Goal: Book appointment/travel/reservation

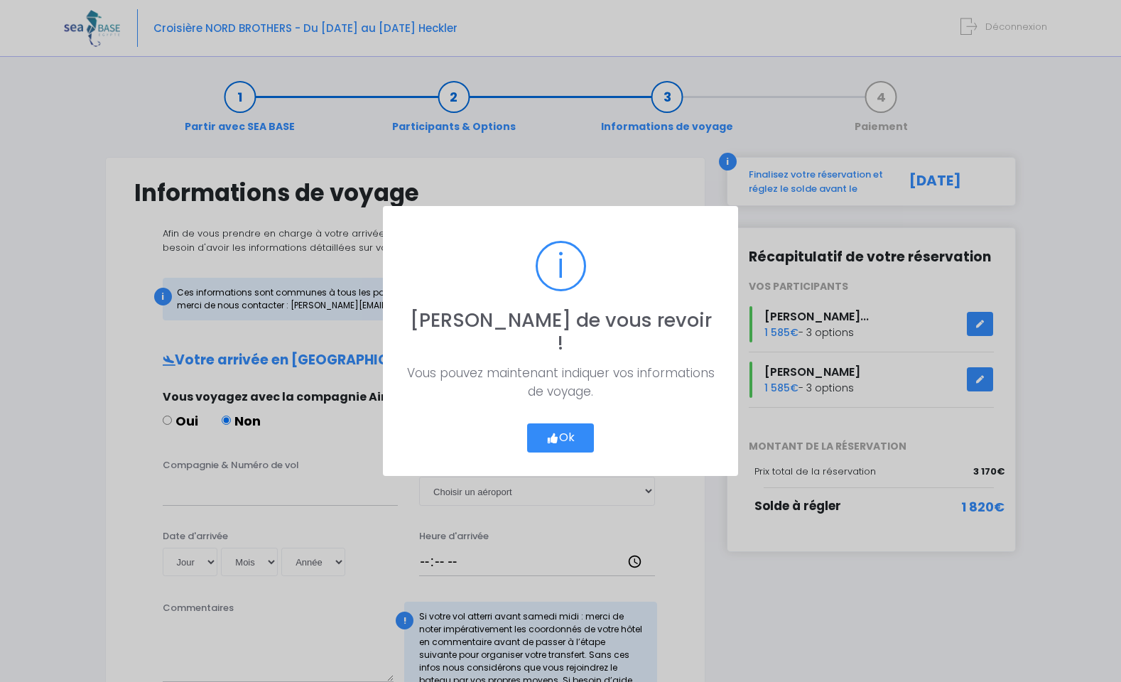
click at [559, 428] on button "Ok" at bounding box center [560, 439] width 67 height 30
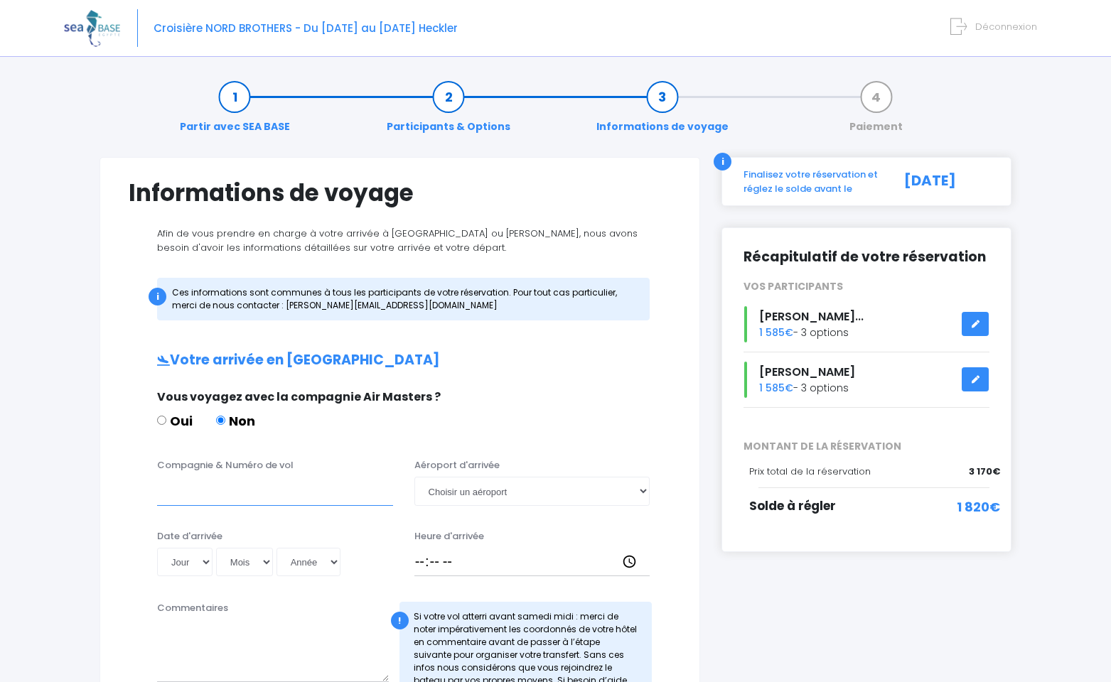
click at [182, 498] on input "Compagnie & Numéro de vol" at bounding box center [275, 491] width 236 height 28
type input "EJU3895"
click at [480, 492] on select "Choisir un aéroport Hurghada Marsa Alam" at bounding box center [532, 491] width 236 height 28
select select "Marsa Alam"
click at [414, 477] on select "Choisir un aéroport Hurghada Marsa Alam" at bounding box center [532, 491] width 236 height 28
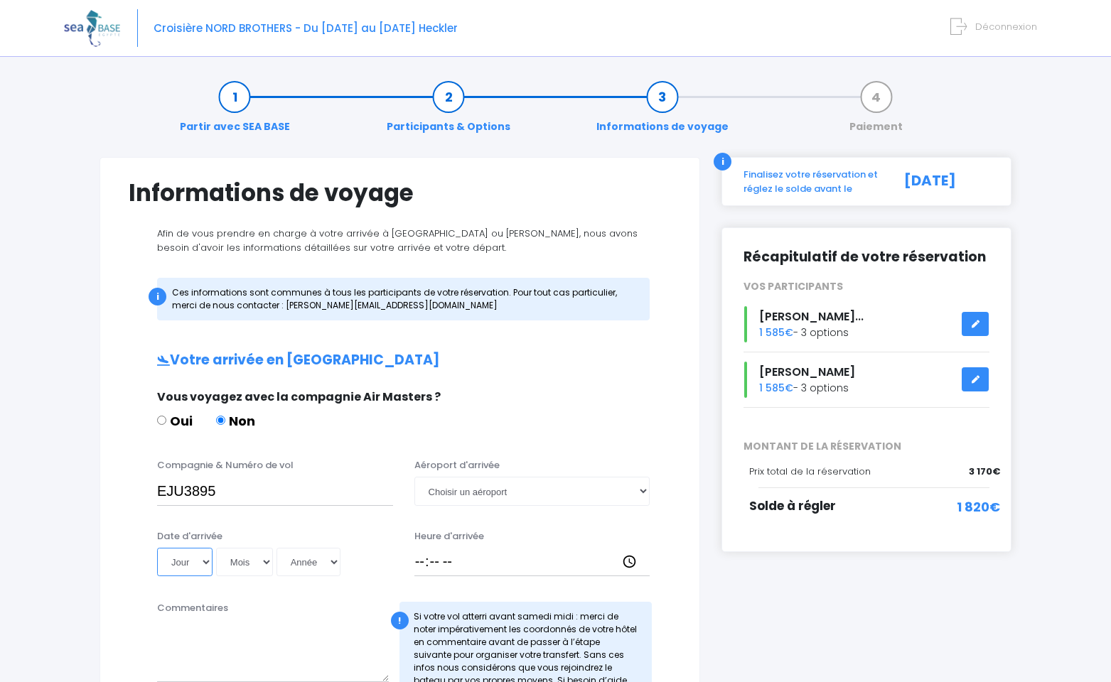
click at [197, 559] on select "Jour 01 02 03 04 05 06 07 08 09 10 11 12 13 14 15 16 17 18 19 20 21 22 23 24 25…" at bounding box center [184, 562] width 55 height 28
select select "18"
click at [157, 548] on select "Jour 01 02 03 04 05 06 07 08 09 10 11 12 13 14 15 16 17 18 19 20 21 22 23 24 25…" at bounding box center [184, 562] width 55 height 28
click at [235, 561] on select "Mois 01 02 03 04 05 06 07 08 09 10 11 12" at bounding box center [244, 562] width 57 height 28
select select "10"
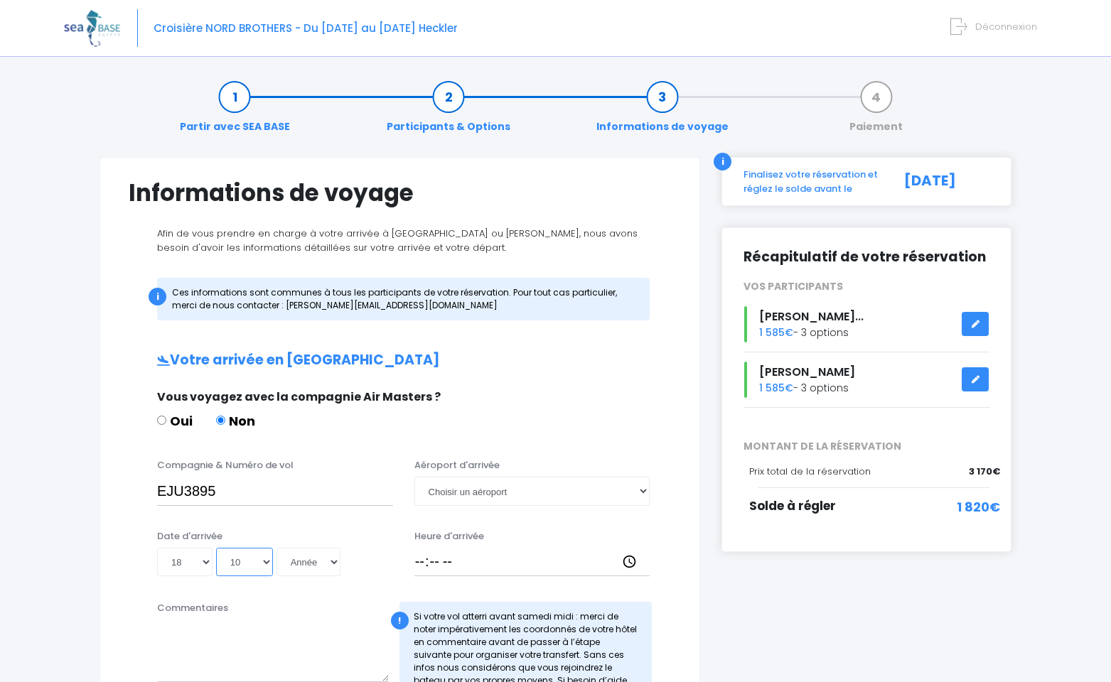
click at [216, 548] on select "Mois 01 02 03 04 05 06 07 08 09 10 11 12" at bounding box center [244, 562] width 57 height 28
click at [311, 560] on select "Année 2045 2044 2043 2042 2041 2040 2039 2038 2037 2036 2035 2034 2033 2032 203…" at bounding box center [308, 562] width 64 height 28
select select "2025"
click at [276, 548] on select "Année 2045 2044 2043 2042 2041 2040 2039 2038 2037 2036 2035 2034 2033 2032 203…" at bounding box center [308, 562] width 64 height 28
type input "2025-10-18"
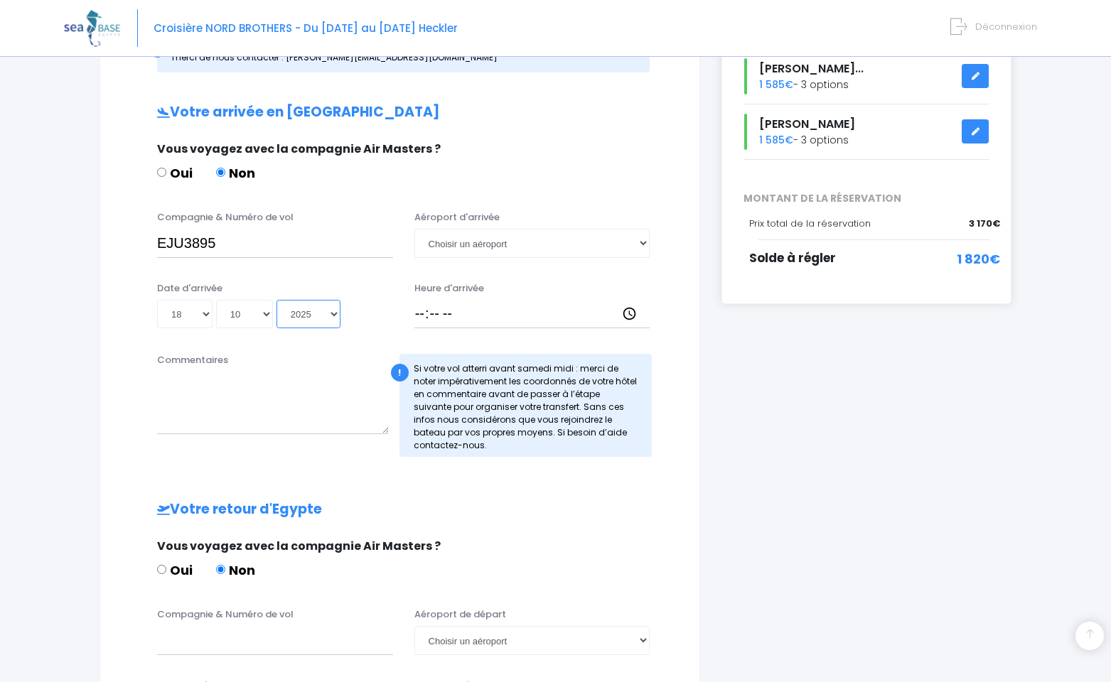
scroll to position [255, 0]
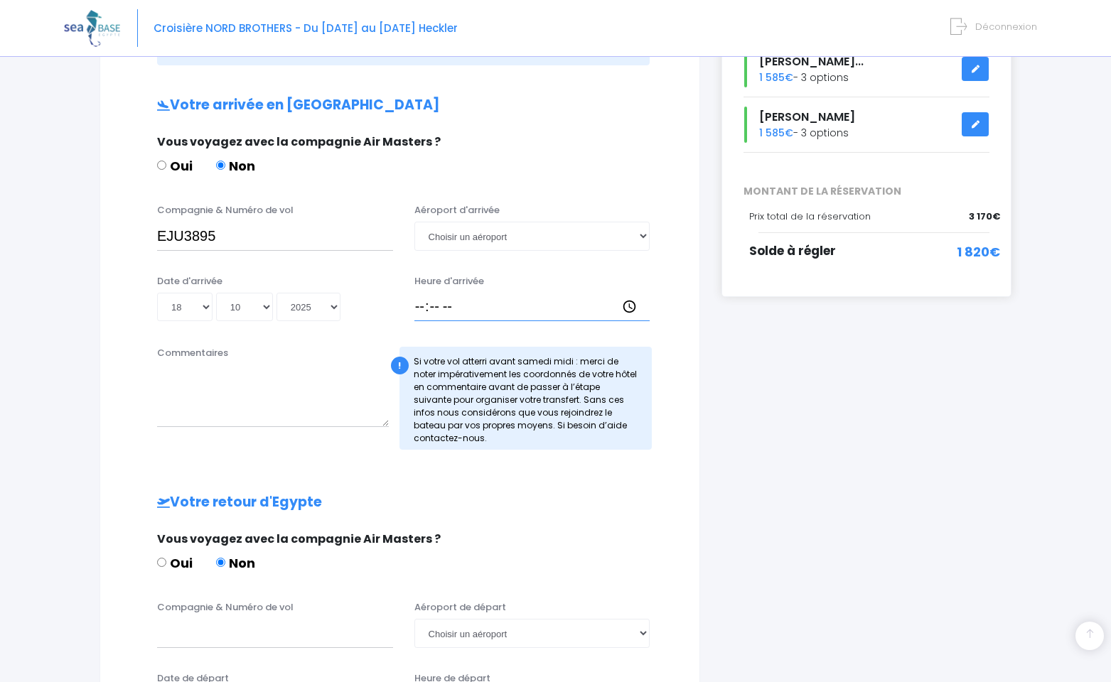
click at [421, 315] on input "Heure d'arrivée" at bounding box center [532, 307] width 236 height 28
type input "19:05"
click at [457, 396] on div "! Si votre vol atterri avant samedi midi : merci de noter impérativement les co…" at bounding box center [525, 399] width 253 height 103
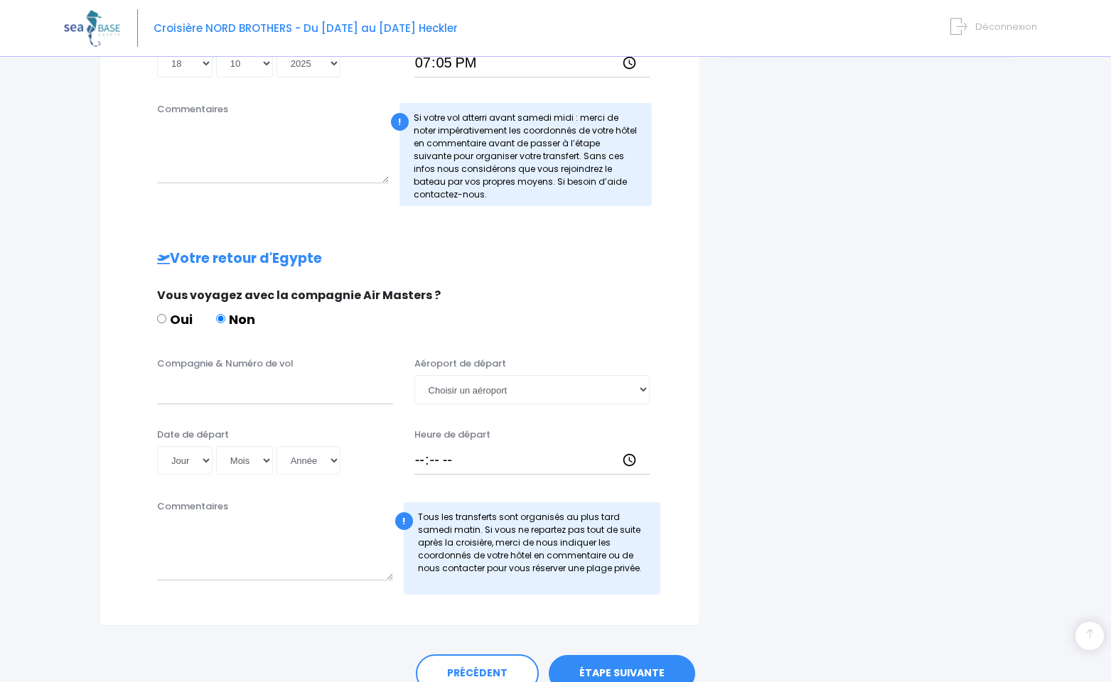
scroll to position [518, 0]
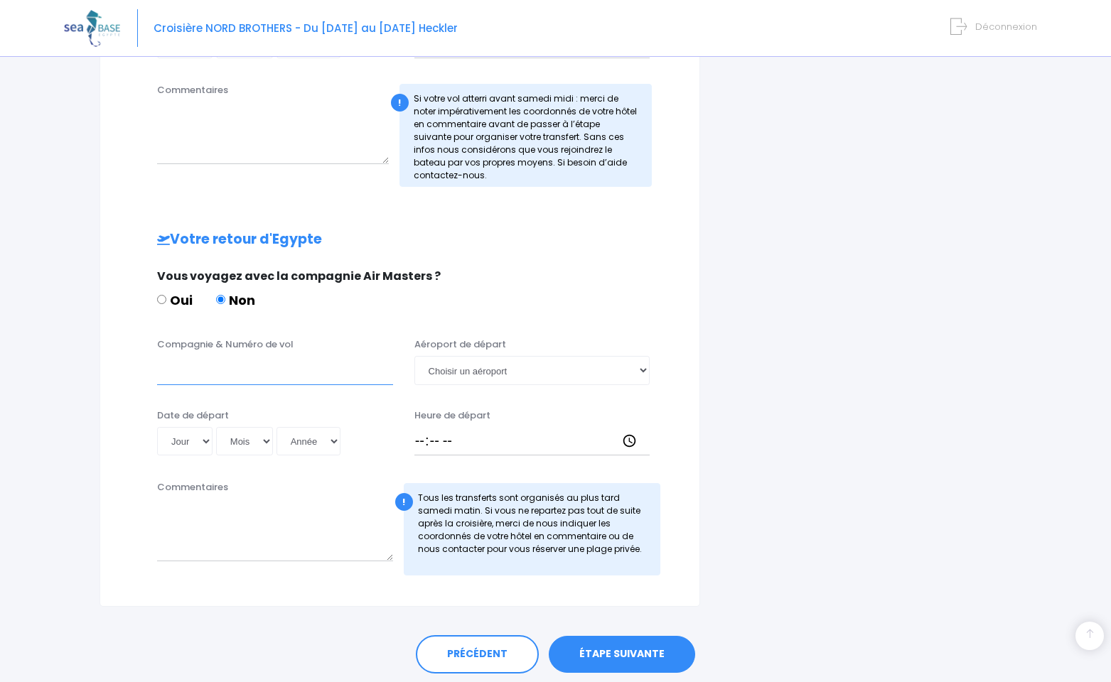
click at [232, 375] on input "Compagnie & Numéro de vol" at bounding box center [275, 370] width 236 height 28
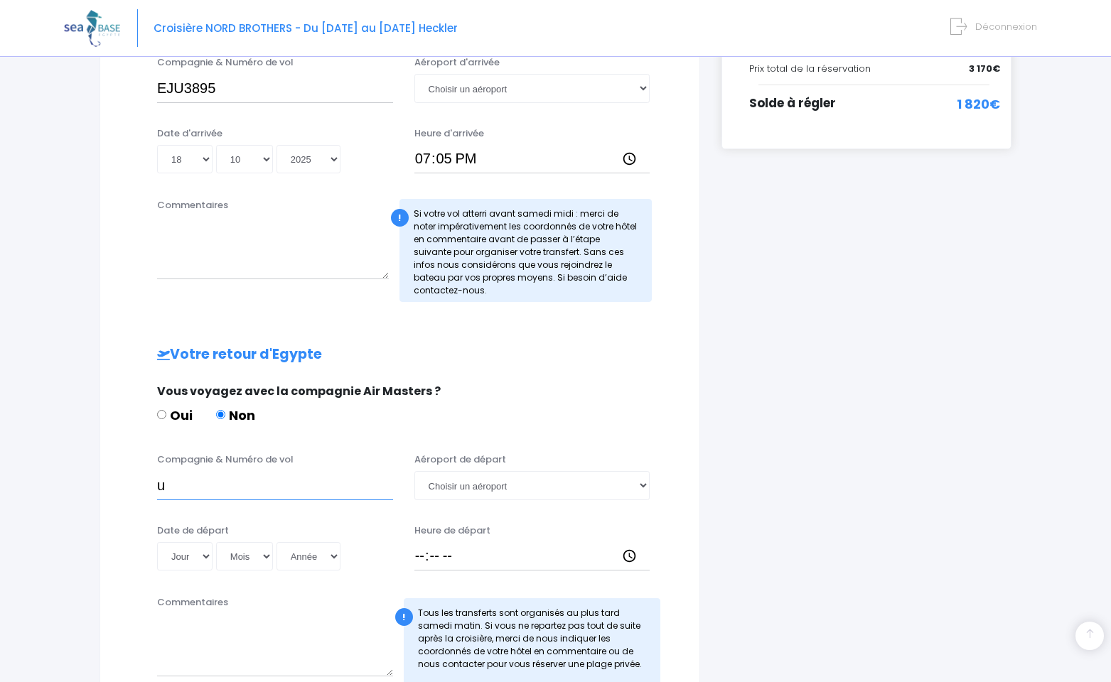
click at [306, 480] on input "u" at bounding box center [275, 485] width 236 height 28
drag, startPoint x: 279, startPoint y: 491, endPoint x: 144, endPoint y: 483, distance: 135.3
click at [144, 483] on div "Compagnie & Numéro de vol u Aéroport de départ Choisir un aéroport Hurghada Mar…" at bounding box center [400, 481] width 564 height 56
type input "EJU3894"
click at [440, 479] on select "Choisir un aéroport Hurghada Marsa Alam" at bounding box center [532, 485] width 236 height 28
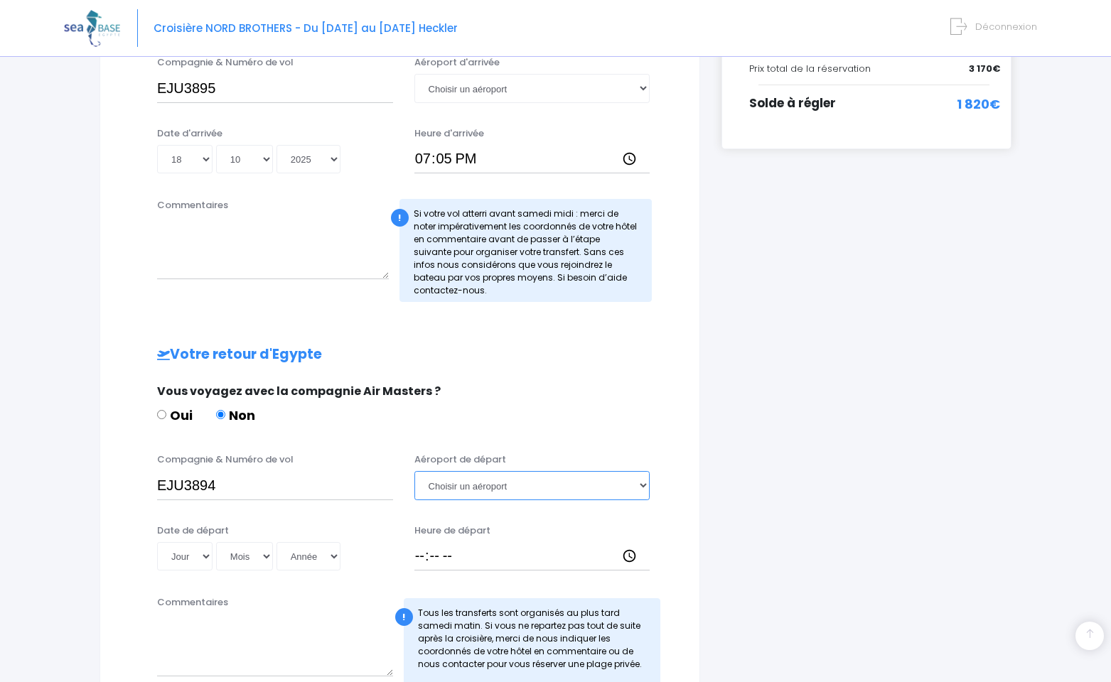
select select "Hurghada"
click at [414, 471] on select "Choisir un aéroport Hurghada Marsa Alam" at bounding box center [532, 485] width 236 height 28
click at [184, 554] on select "Jour 01 02 03 04 05 06 07 08 09 10 11 12 13 14 15 16 17 18 19 20 21 22 23 24 25…" at bounding box center [184, 556] width 55 height 28
select select "25"
click at [157, 542] on select "Jour 01 02 03 04 05 06 07 08 09 10 11 12 13 14 15 16 17 18 19 20 21 22 23 24 25…" at bounding box center [184, 556] width 55 height 28
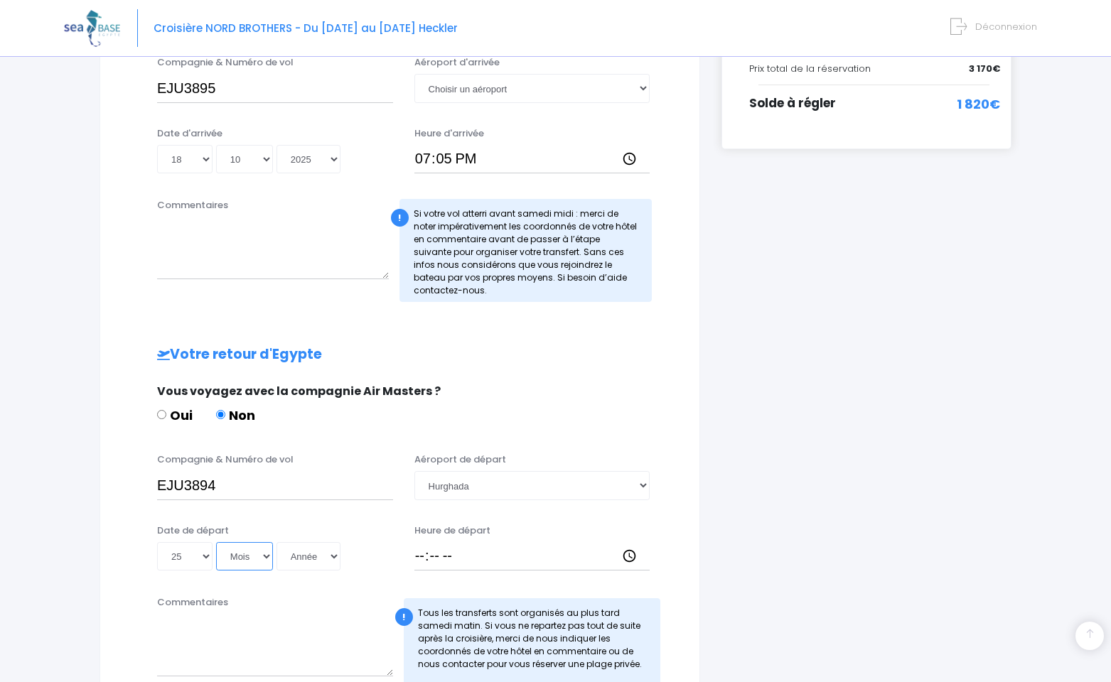
select select "10"
select select "2045"
type input "2045-10-25"
select select "2029"
type input "2029-10-25"
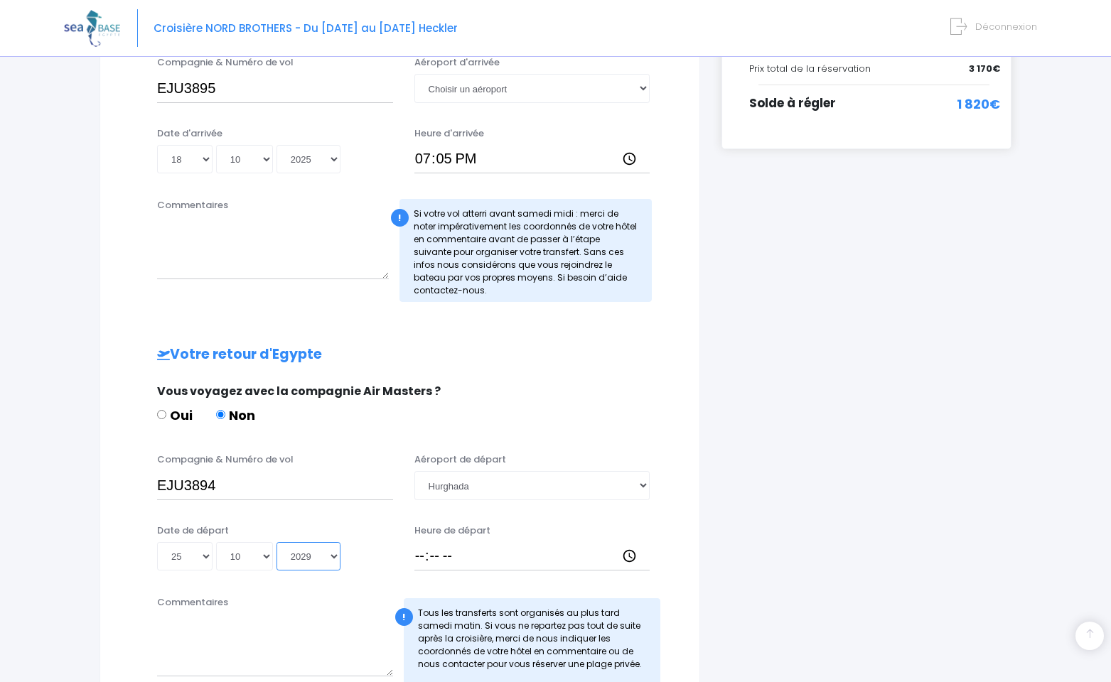
select select "2025"
type input "2025-10-25"
click at [276, 596] on div "Commentaires" at bounding box center [274, 643] width 257 height 95
click at [417, 558] on input "Heure de départ" at bounding box center [532, 556] width 236 height 28
type input "21:00"
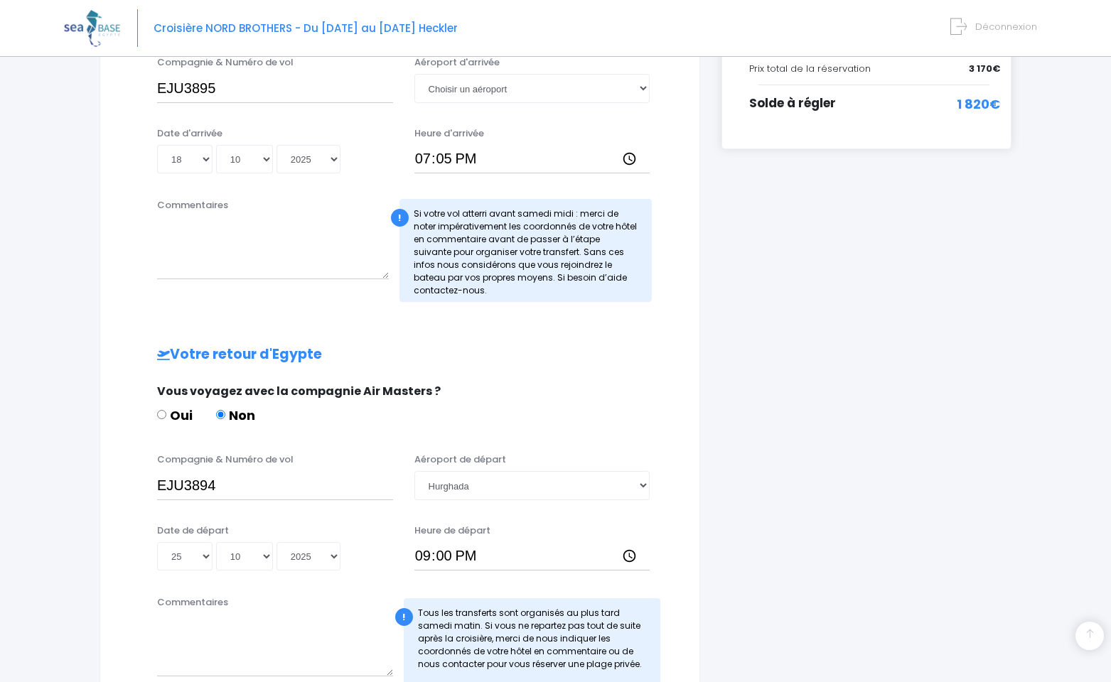
click at [350, 593] on div "Votre arrivée en Egypte Vous voyagez avec la compagnie Air Masters ? Oui Non Co…" at bounding box center [400, 363] width 542 height 827
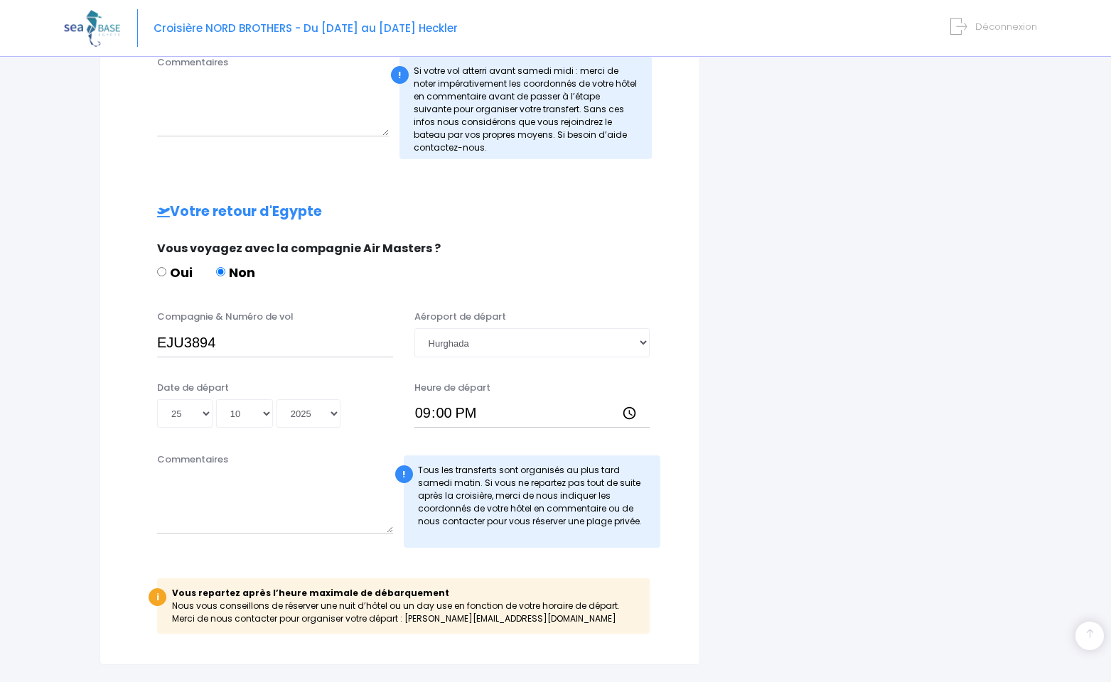
scroll to position [548, 0]
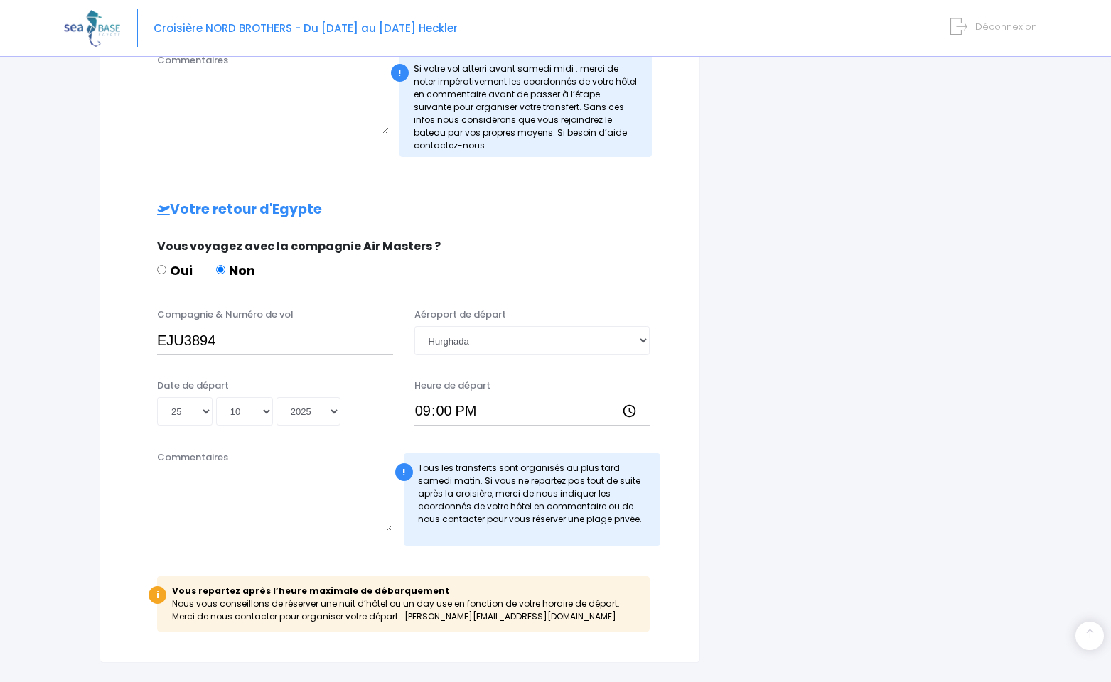
click at [275, 517] on textarea "Commentaires" at bounding box center [275, 500] width 236 height 63
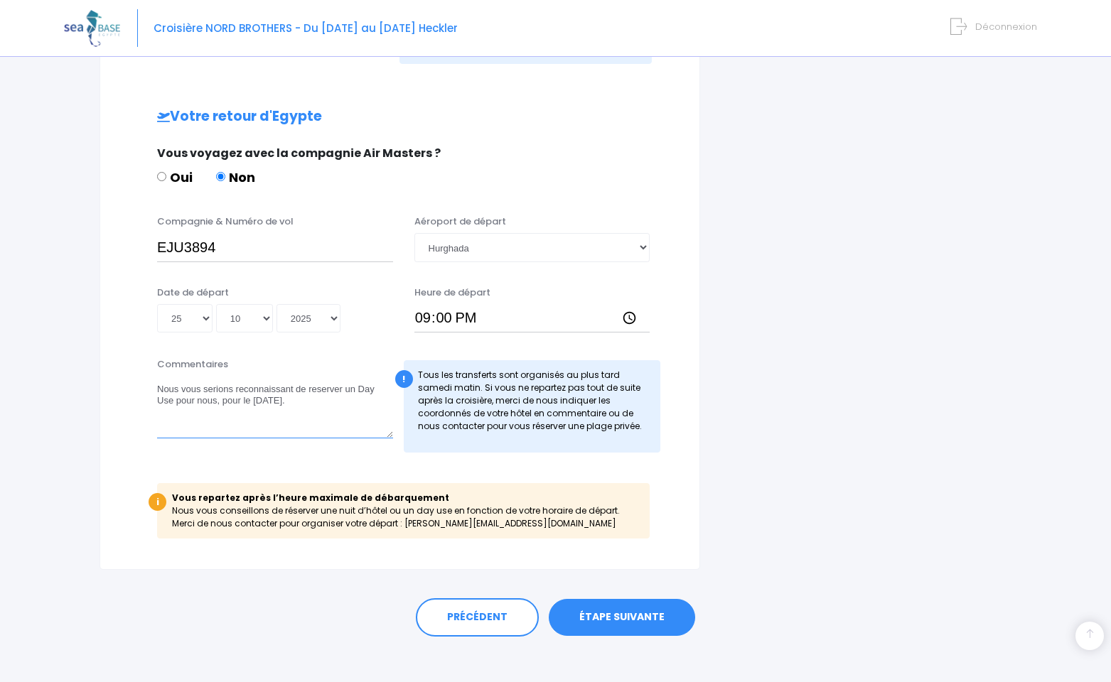
scroll to position [652, 0]
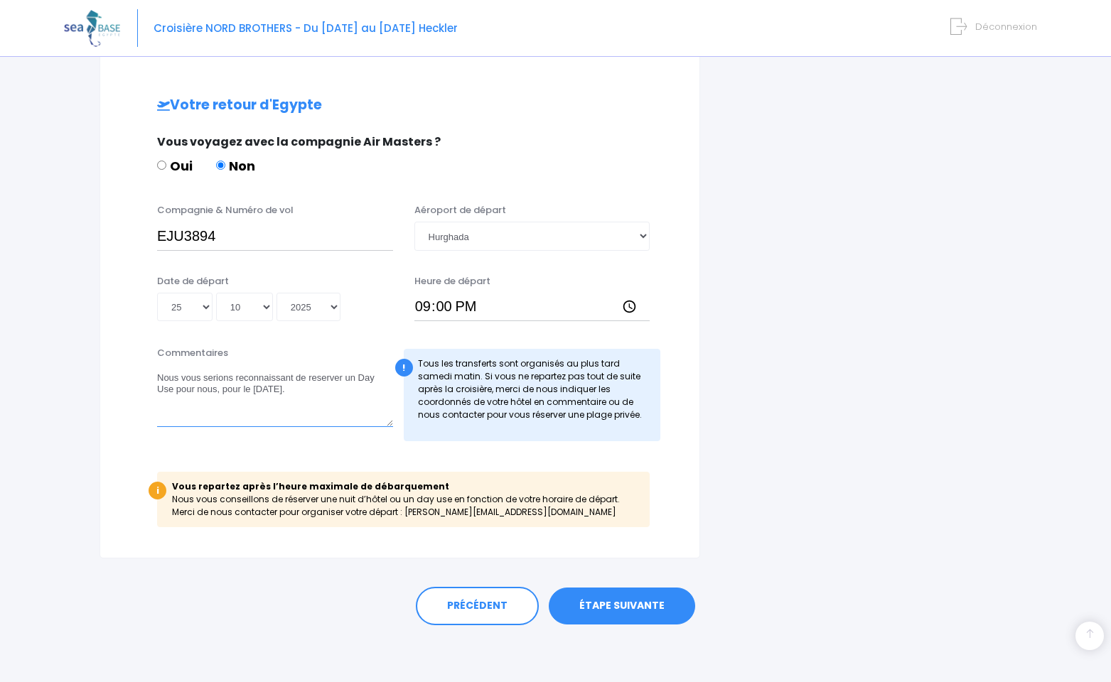
type textarea "Nous vous serions reconnaissant de reserver un Day Use pour nous, pour le samed…"
click at [601, 607] on link "ÉTAPE SUIVANTE" at bounding box center [622, 606] width 146 height 37
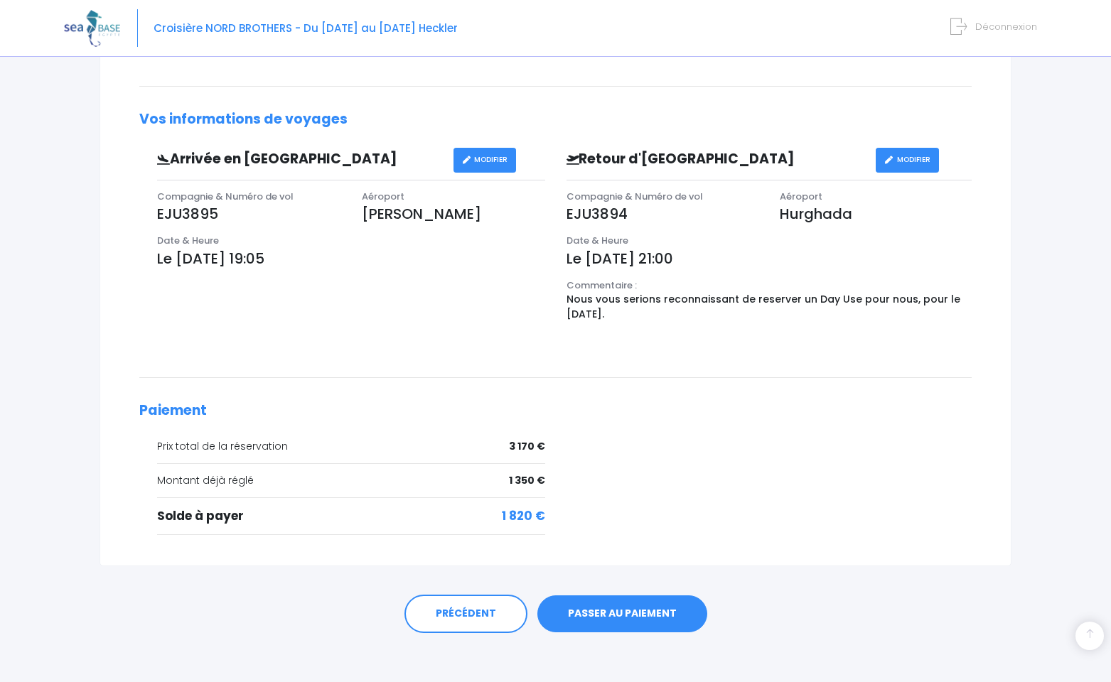
scroll to position [409, 0]
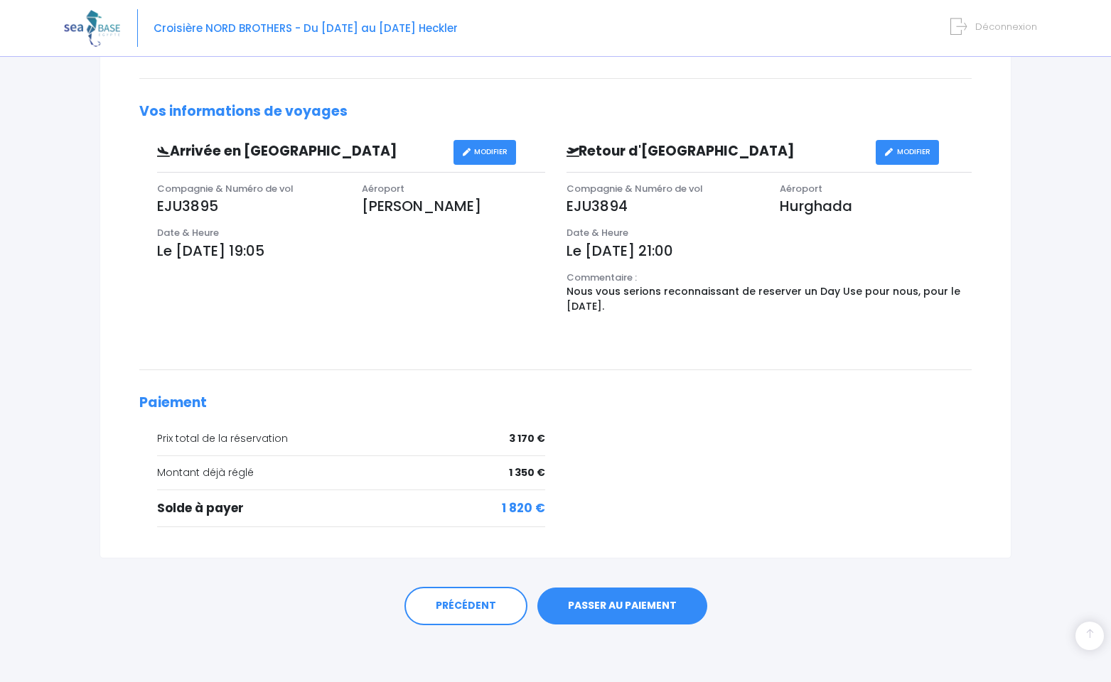
click at [598, 601] on link "PASSER AU PAIEMENT" at bounding box center [622, 606] width 170 height 37
click at [619, 607] on link "PASSER AU PAIEMENT" at bounding box center [622, 606] width 170 height 37
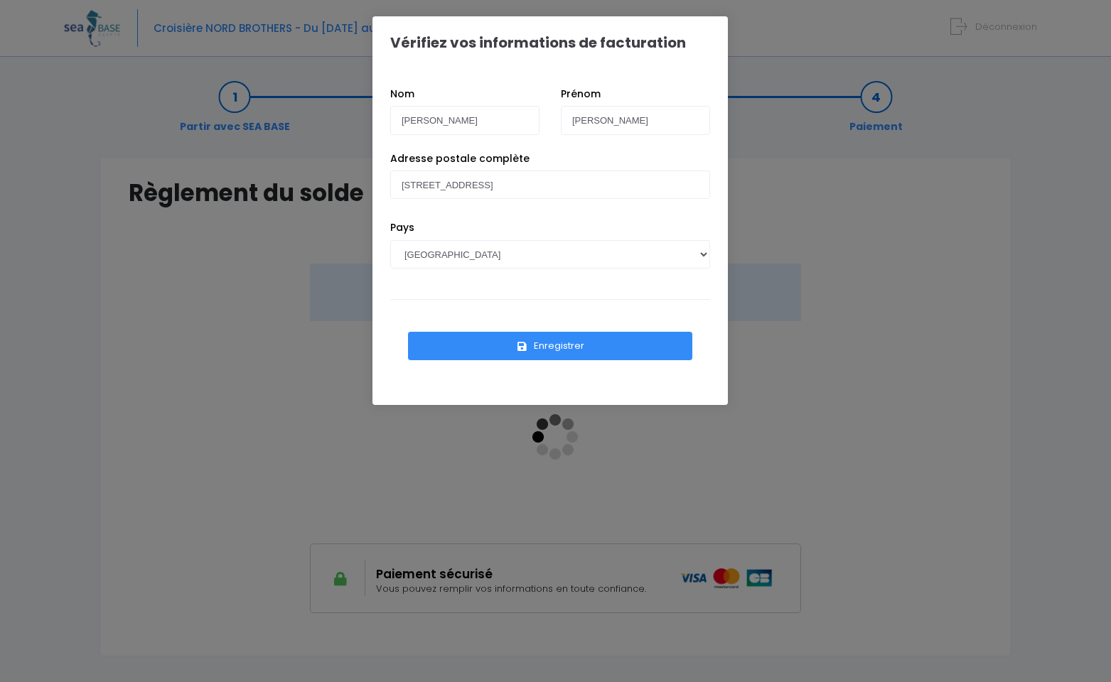
click at [522, 347] on icon "submit" at bounding box center [522, 347] width 13 height 0
click at [461, 251] on select "AFGHANISTAN AFRIQUE DU SUD ÅLAND, ÎLES ALBANIE ALGÉRIE ALLEMAGNE ANDORRE ANGOLA…" at bounding box center [550, 254] width 320 height 28
select select "CH"
click at [390, 240] on select "AFGHANISTAN AFRIQUE DU SUD ÅLAND, ÎLES ALBANIE ALGÉRIE ALLEMAGNE ANDORRE ANGOLA…" at bounding box center [550, 254] width 320 height 28
click at [531, 348] on button "Enregistrer" at bounding box center [550, 346] width 284 height 28
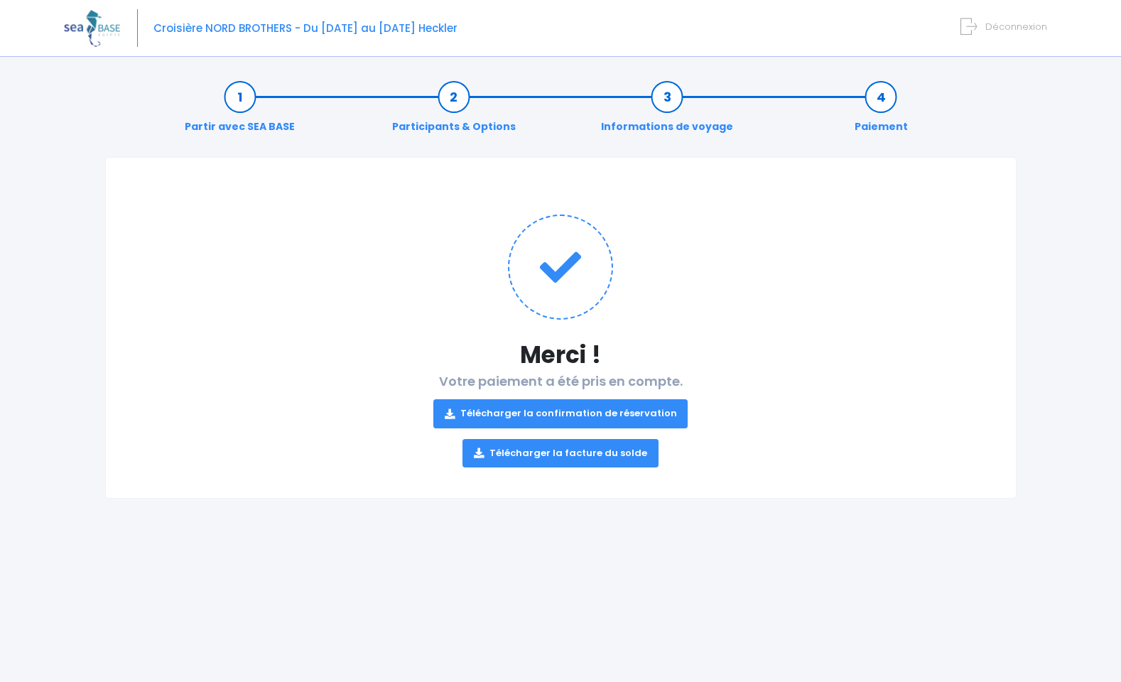
click at [542, 411] on link "Télécharger la confirmation de réservation" at bounding box center [561, 413] width 255 height 28
